Goal: Entertainment & Leisure: Consume media (video, audio)

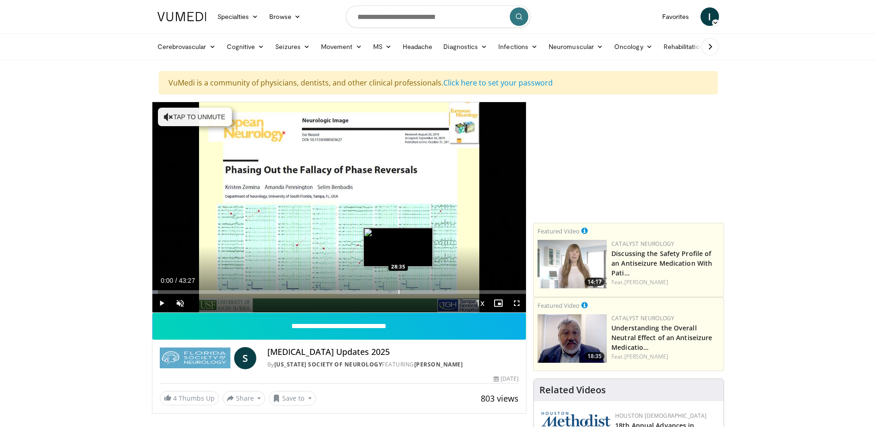
click at [398, 289] on div "Loaded : 1.52% 00:00 28:35" at bounding box center [339, 289] width 374 height 9
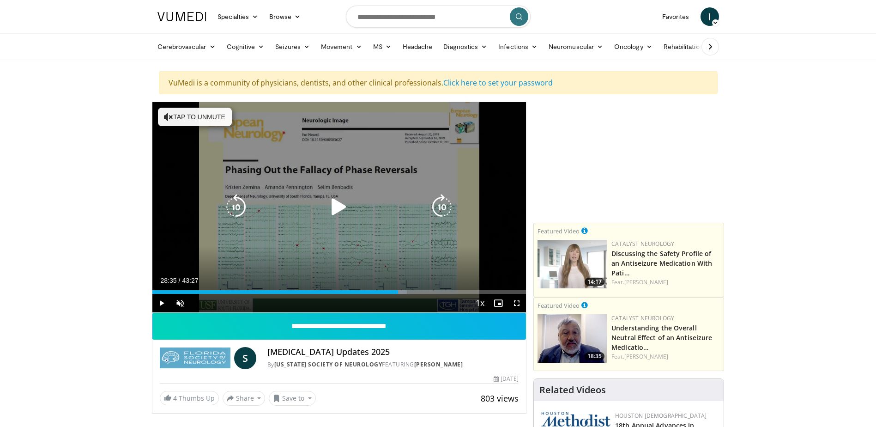
click at [334, 206] on icon "Video Player" at bounding box center [339, 207] width 26 height 26
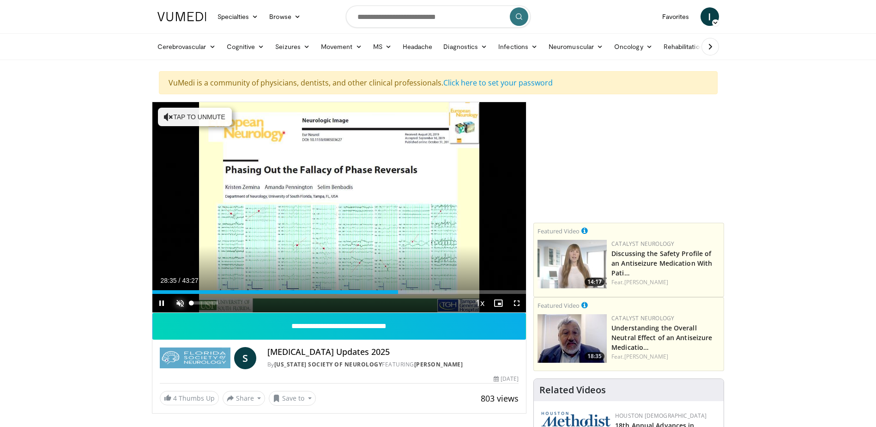
click at [178, 299] on span "Video Player" at bounding box center [180, 303] width 18 height 18
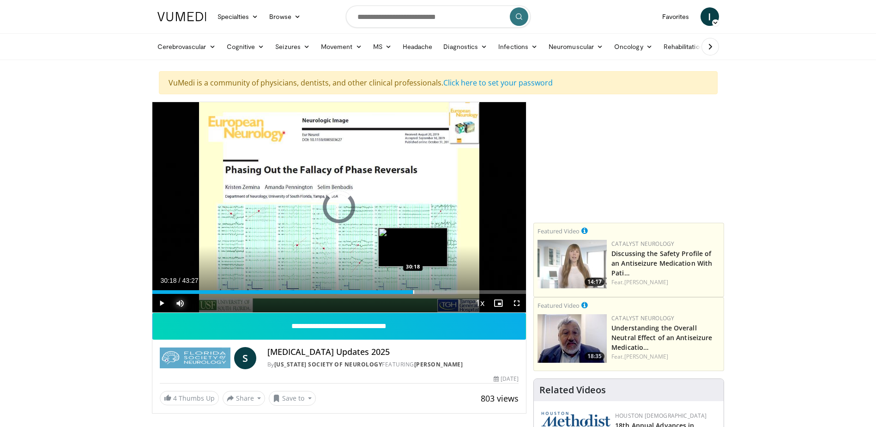
click at [413, 291] on div "Progress Bar" at bounding box center [413, 292] width 1 height 4
click at [414, 292] on div "Progress Bar" at bounding box center [414, 292] width 1 height 4
click at [420, 293] on div "Progress Bar" at bounding box center [419, 292] width 1 height 4
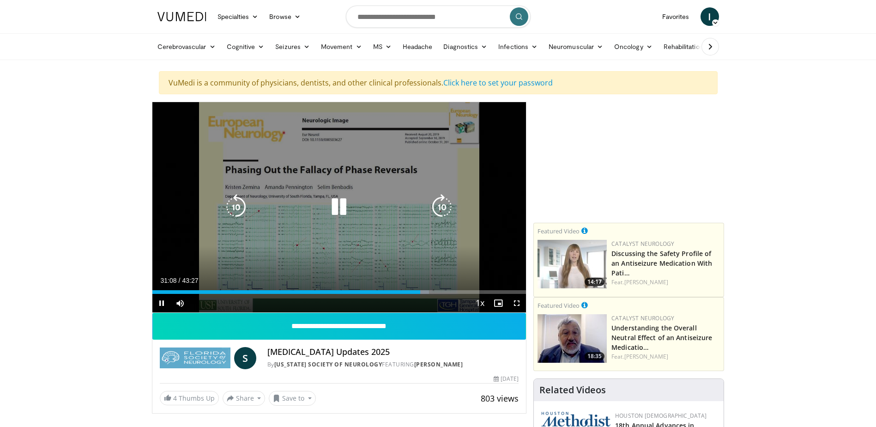
click at [343, 204] on icon "Video Player" at bounding box center [339, 207] width 26 height 26
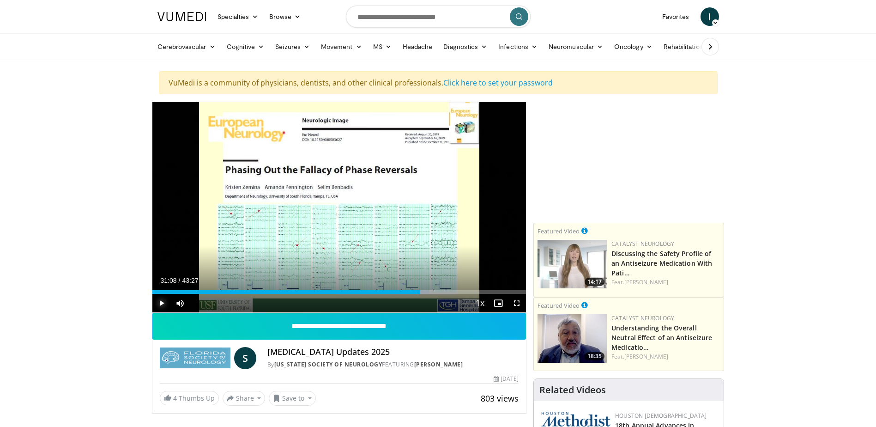
click at [163, 301] on span "Video Player" at bounding box center [161, 303] width 18 height 18
click at [435, 292] on div "32:52" at bounding box center [293, 292] width 283 height 4
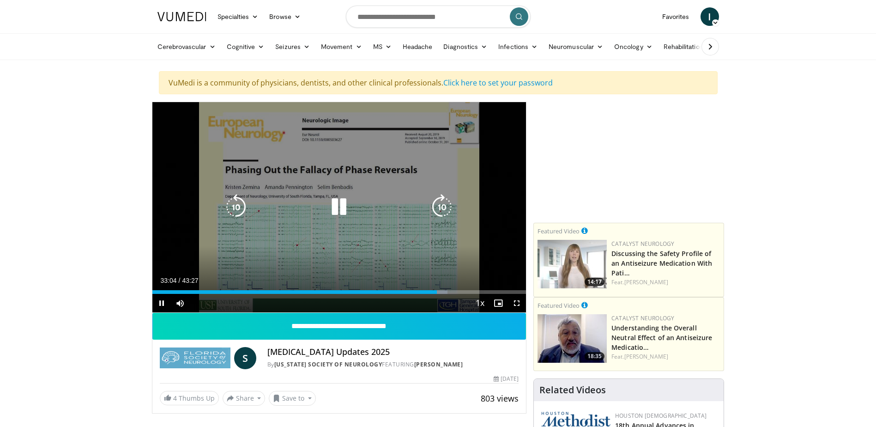
click at [342, 207] on icon "Video Player" at bounding box center [339, 207] width 26 height 26
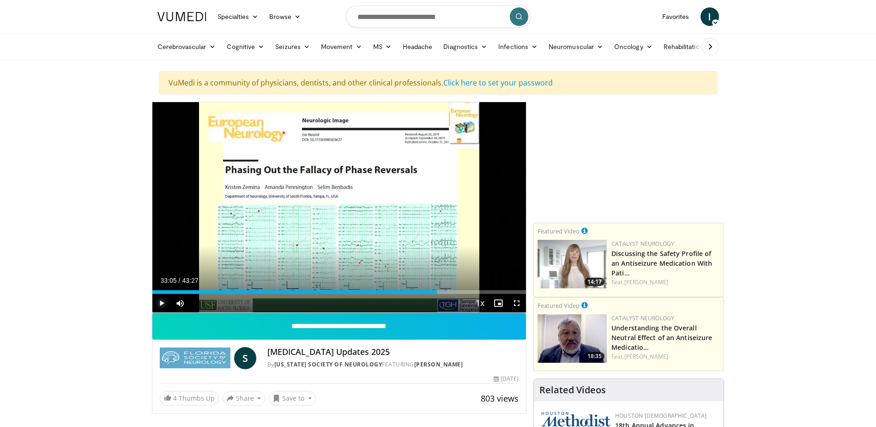
click at [159, 304] on span "Video Player" at bounding box center [161, 303] width 18 height 18
click at [442, 291] on div "33:56" at bounding box center [298, 292] width 292 height 4
click at [438, 291] on div "Progress Bar" at bounding box center [438, 292] width 1 height 4
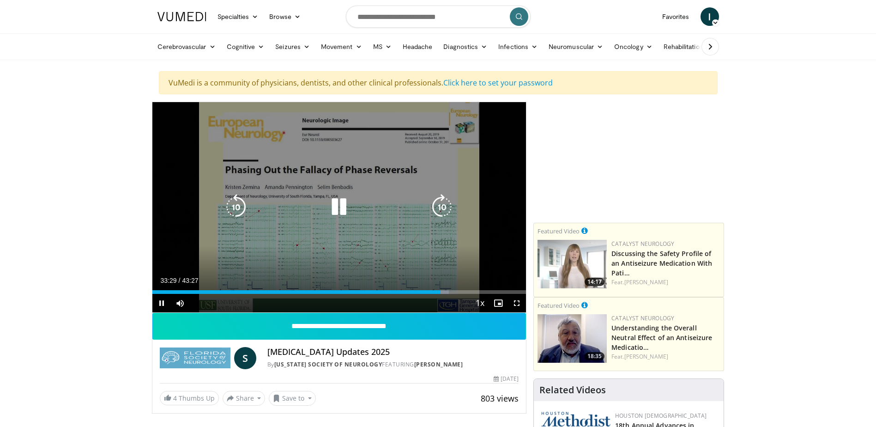
click at [342, 209] on icon "Video Player" at bounding box center [339, 207] width 26 height 26
click at [339, 203] on icon "Video Player" at bounding box center [339, 207] width 26 height 26
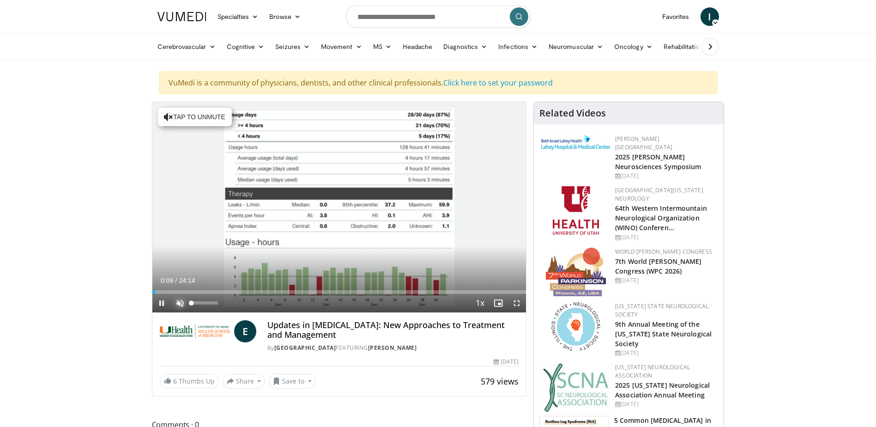
click at [184, 300] on span "Video Player" at bounding box center [180, 303] width 18 height 18
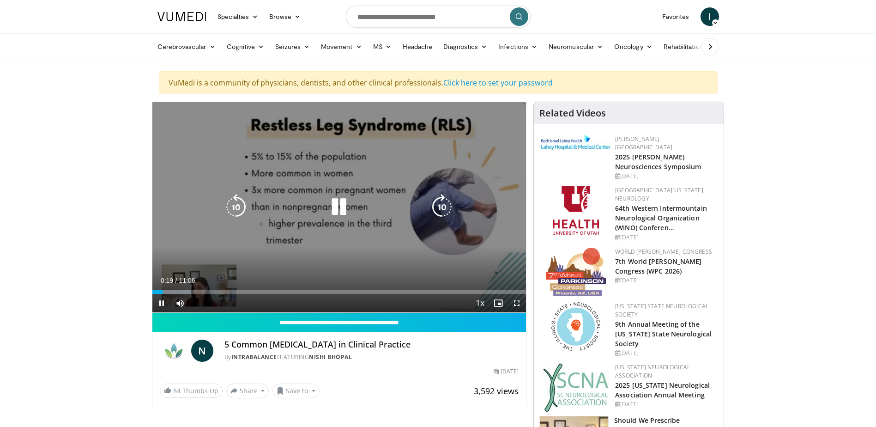
click at [334, 210] on icon "Video Player" at bounding box center [339, 207] width 26 height 26
